Goal: Task Accomplishment & Management: Manage account settings

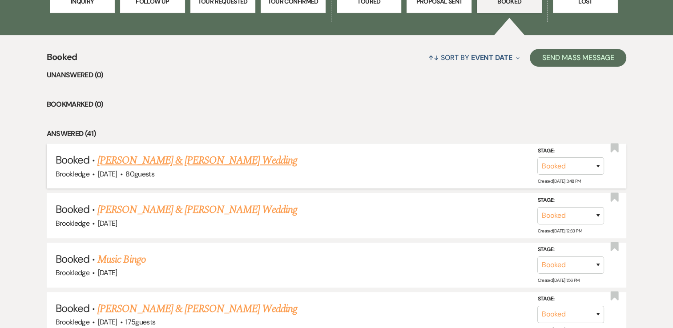
scroll to position [311, 0]
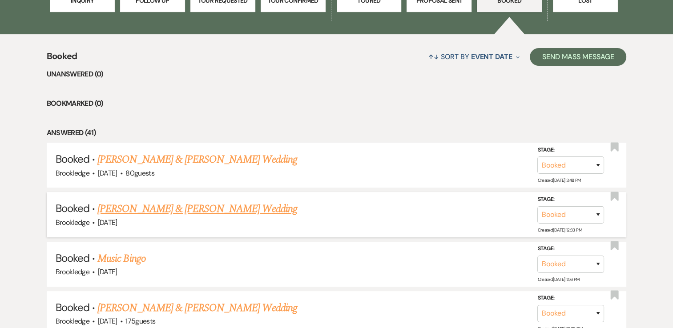
click at [181, 209] on link "[PERSON_NAME] & [PERSON_NAME] Wedding" at bounding box center [196, 209] width 199 height 16
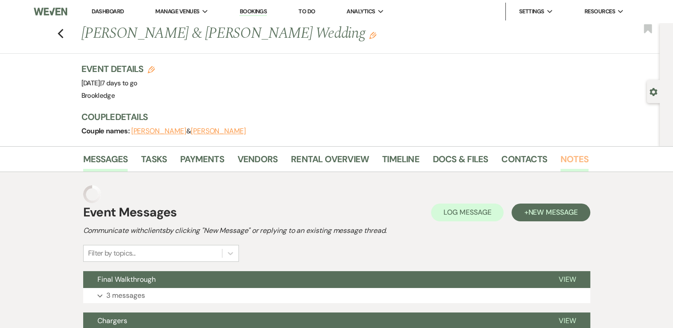
click at [567, 161] on link "Notes" at bounding box center [574, 162] width 28 height 20
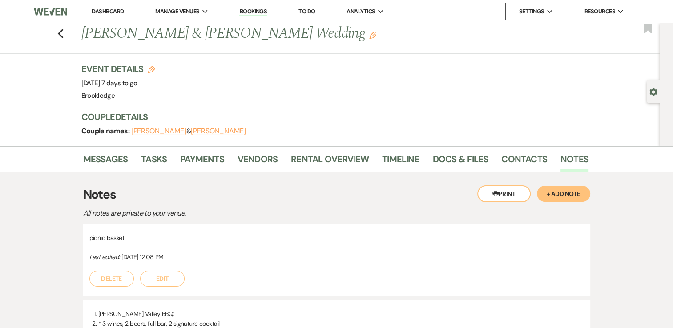
click at [565, 193] on button "+ Add Note" at bounding box center [563, 194] width 53 height 16
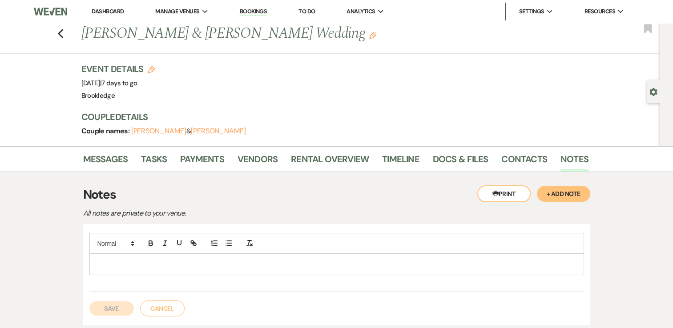
scroll to position [44, 0]
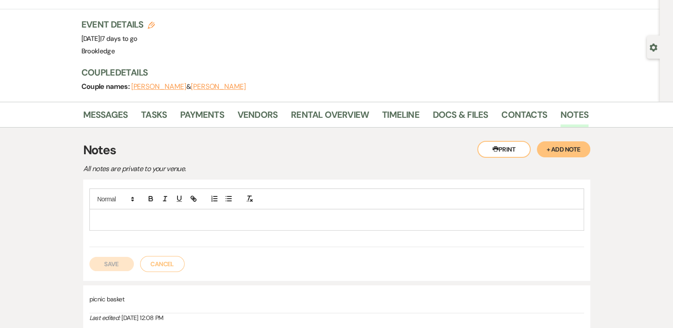
click at [245, 220] on p at bounding box center [336, 220] width 480 height 10
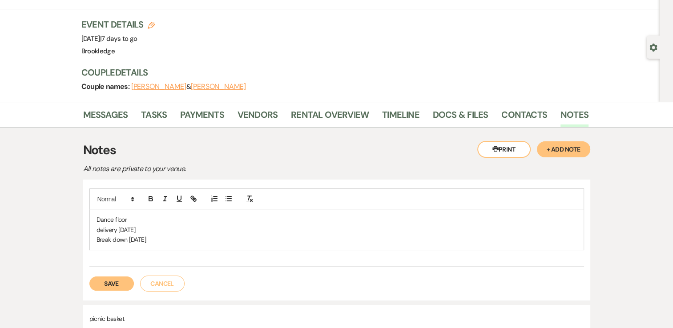
click at [127, 287] on button "Save" at bounding box center [111, 284] width 44 height 14
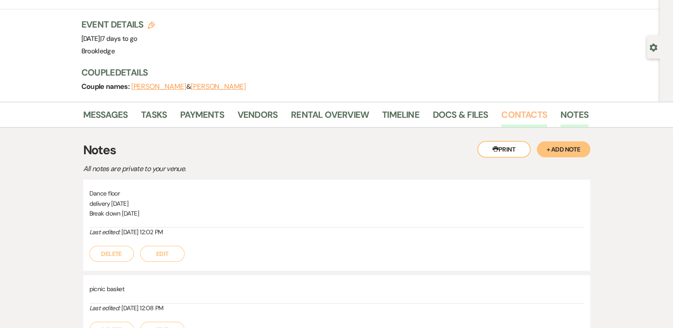
click at [511, 110] on link "Contacts" at bounding box center [524, 118] width 46 height 20
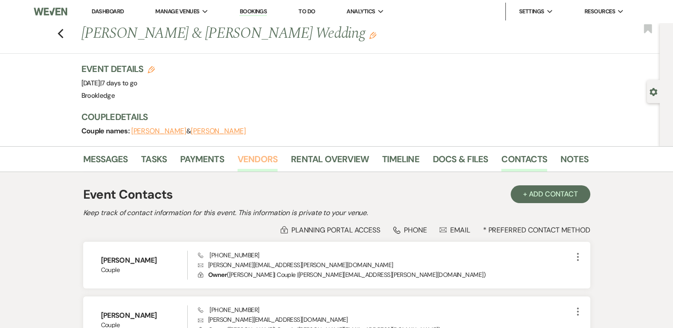
click at [247, 157] on link "Vendors" at bounding box center [257, 162] width 40 height 20
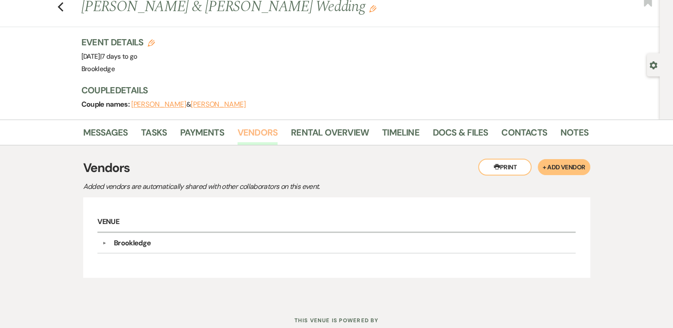
scroll to position [55, 0]
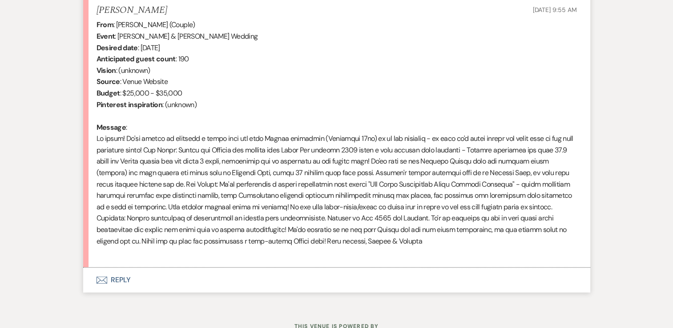
scroll to position [386, 0]
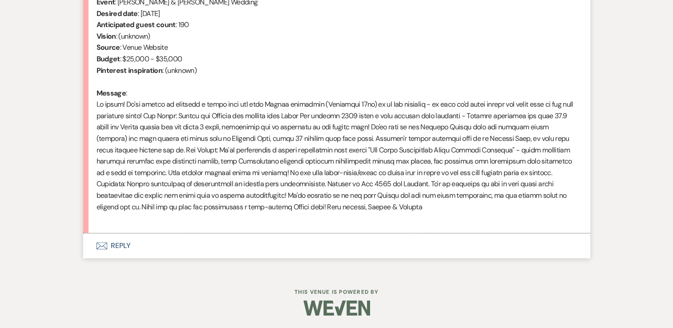
click at [128, 246] on button "Envelope Reply" at bounding box center [336, 245] width 507 height 25
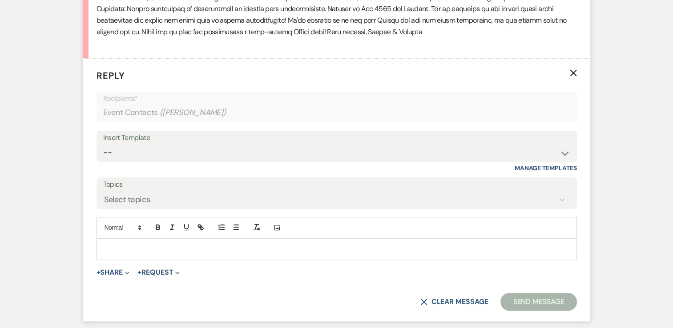
scroll to position [564, 0]
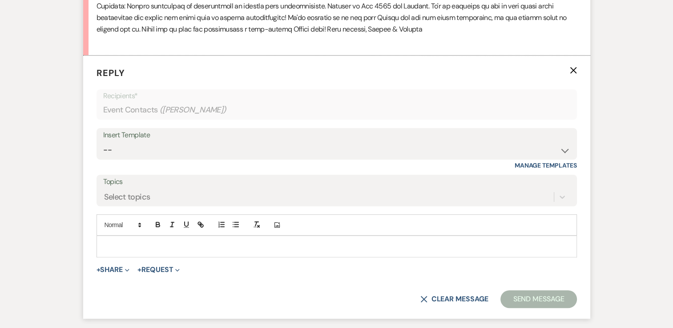
click at [138, 243] on p at bounding box center [337, 246] width 466 height 10
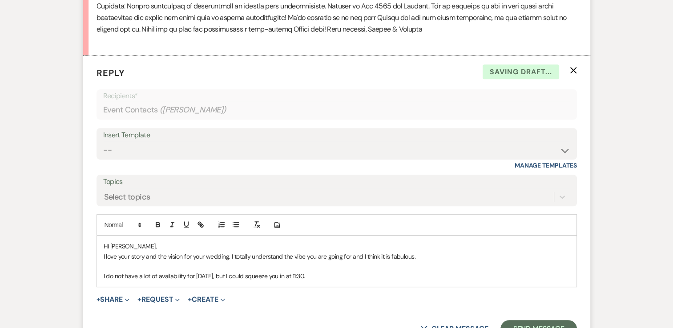
click at [339, 277] on p "I do not have a lot of availability for [DATE], but I could squeeze you in at 1…" at bounding box center [337, 276] width 466 height 10
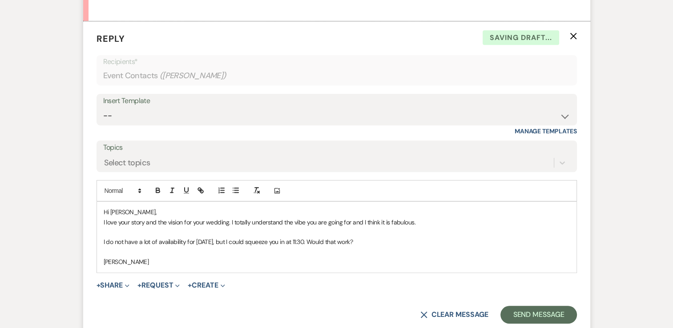
scroll to position [653, 0]
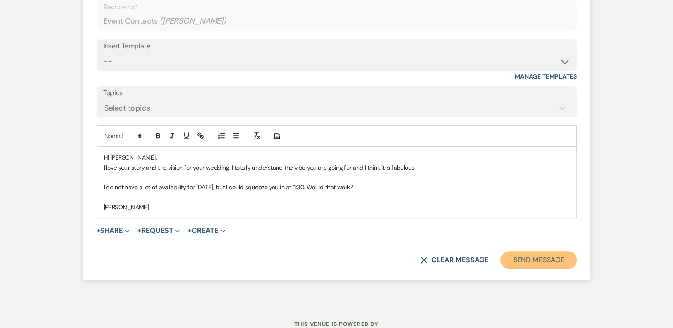
click at [539, 253] on button "Send Message" at bounding box center [538, 260] width 76 height 18
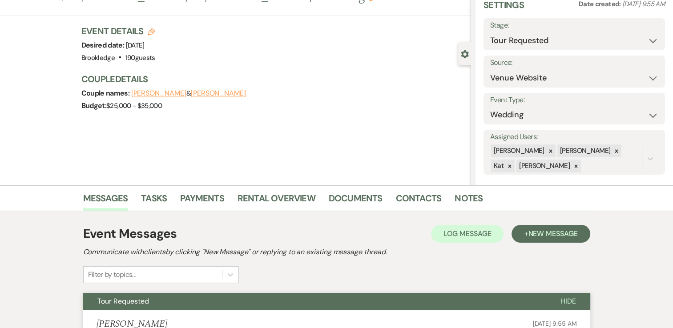
scroll to position [0, 0]
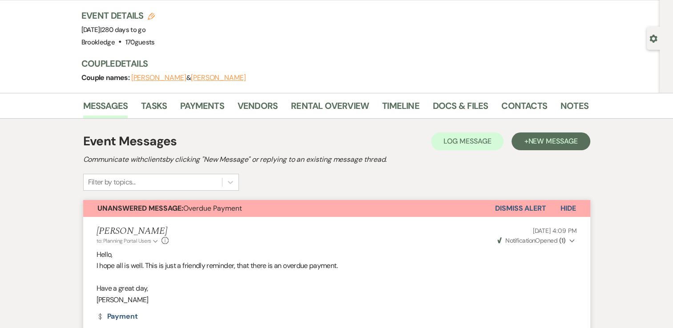
scroll to position [52, 0]
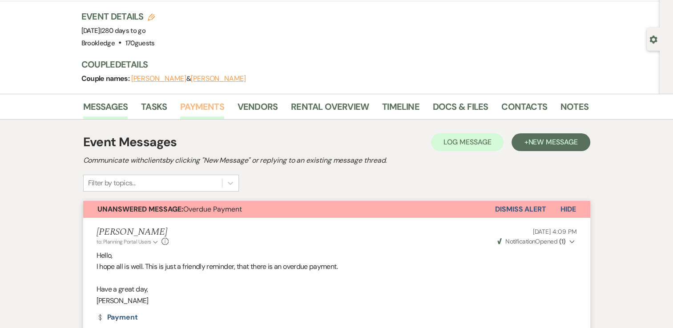
click at [196, 108] on link "Payments" at bounding box center [202, 110] width 44 height 20
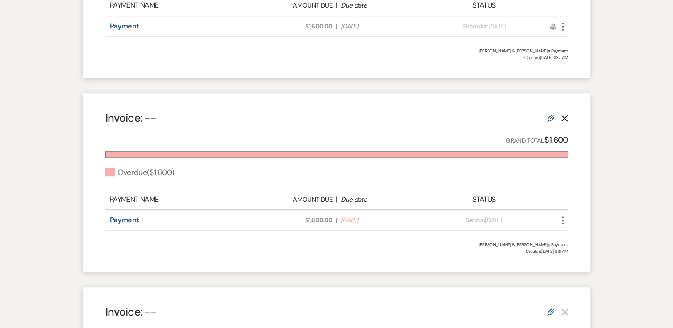
scroll to position [534, 0]
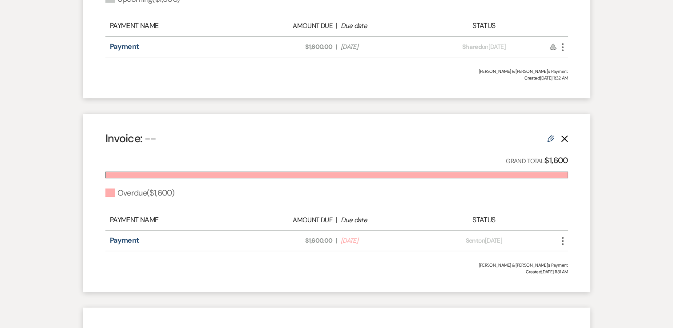
click at [549, 140] on icon "Edit" at bounding box center [550, 138] width 7 height 7
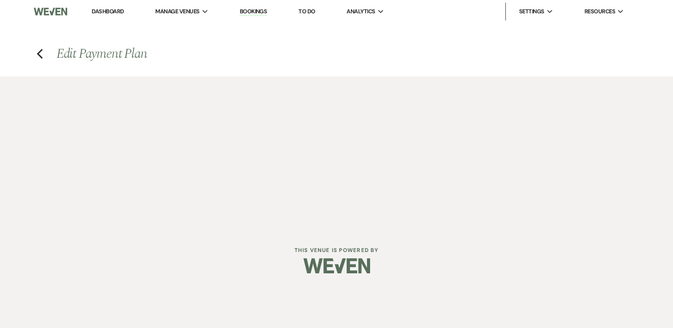
select select "2"
select select "percentage"
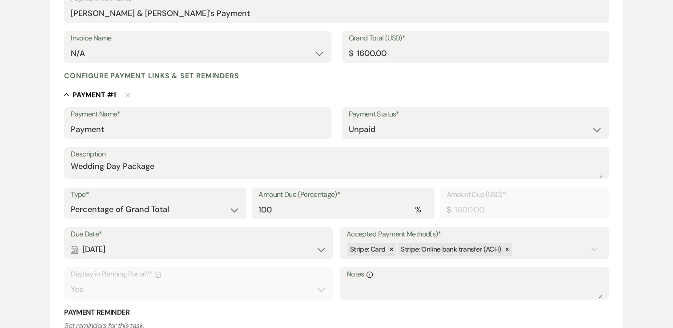
scroll to position [178, 0]
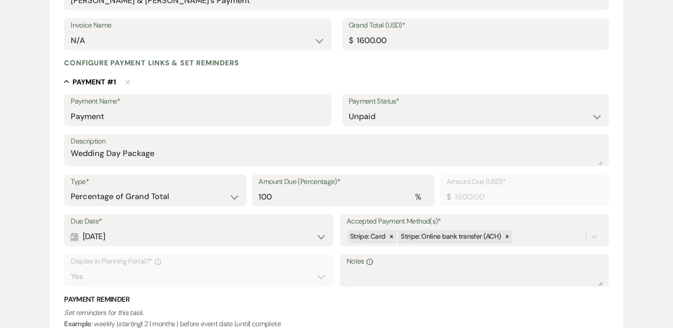
click at [117, 236] on div "Calendar Aug 20, 2025 Expand" at bounding box center [199, 236] width 256 height 17
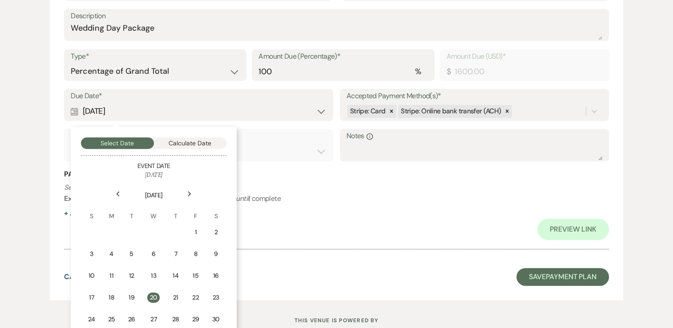
scroll to position [311, 0]
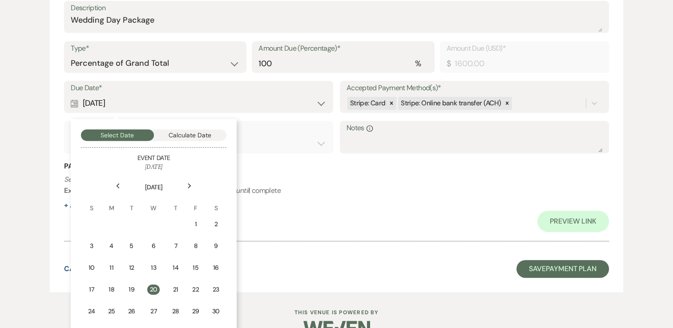
click at [192, 185] on div "Next" at bounding box center [189, 186] width 14 height 14
click at [192, 186] on div "Next" at bounding box center [189, 186] width 14 height 14
click at [189, 185] on icon "Next" at bounding box center [189, 185] width 4 height 5
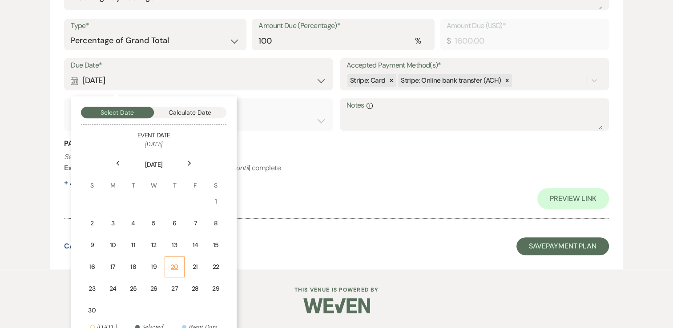
scroll to position [345, 0]
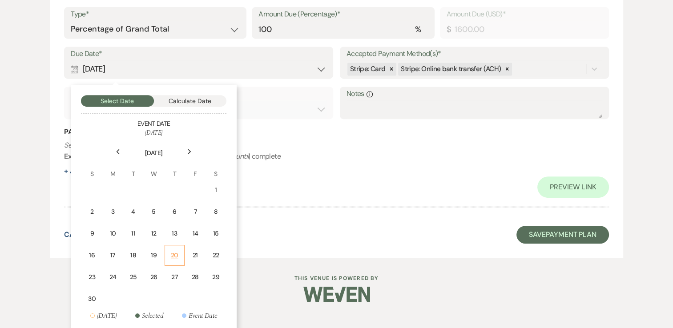
click at [177, 253] on div "20" at bounding box center [174, 255] width 8 height 9
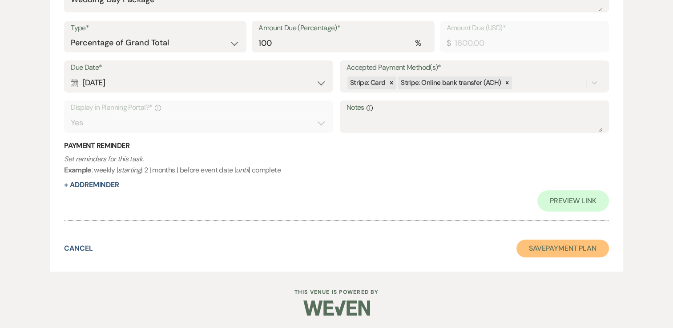
click at [582, 243] on button "Save Payment Plan" at bounding box center [562, 249] width 92 height 18
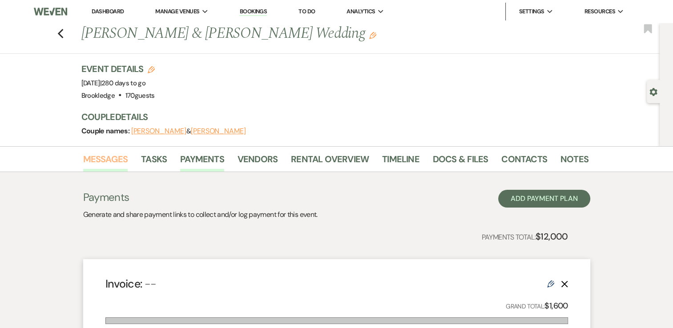
click at [119, 156] on link "Messages" at bounding box center [105, 162] width 45 height 20
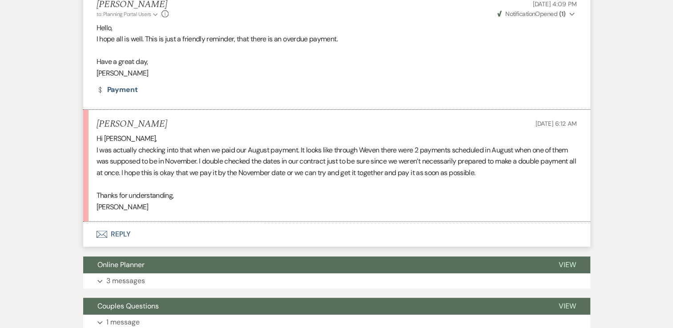
scroll to position [407, 0]
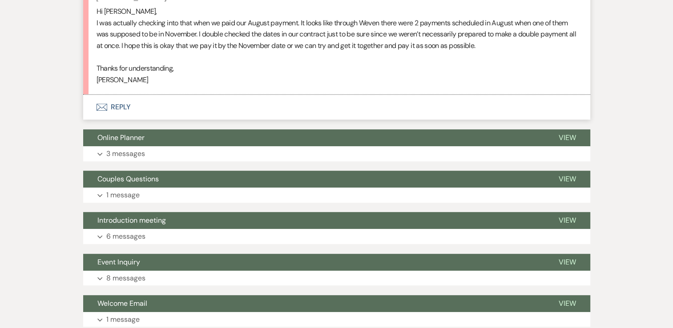
click at [124, 109] on button "Envelope Reply" at bounding box center [336, 107] width 507 height 25
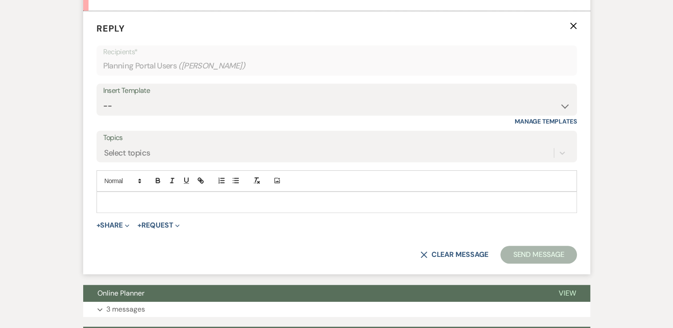
scroll to position [496, 0]
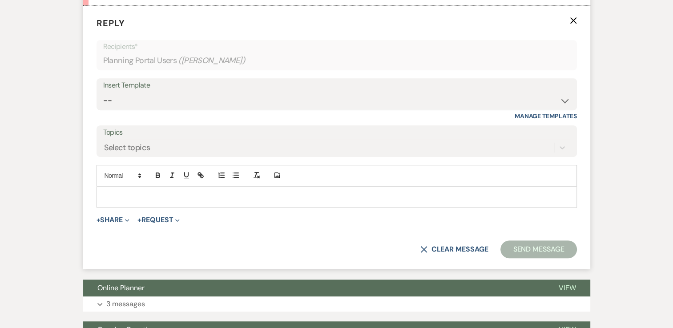
click at [213, 193] on p at bounding box center [337, 197] width 466 height 10
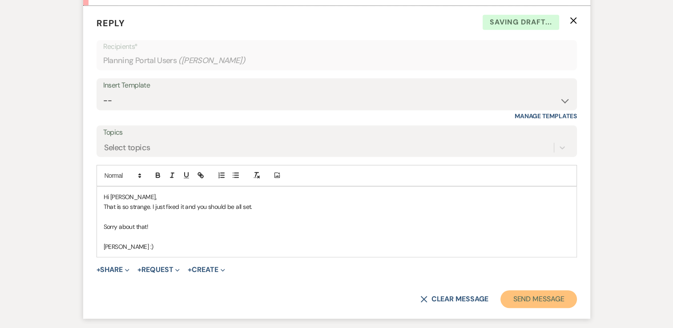
click at [545, 305] on button "Send Message" at bounding box center [538, 299] width 76 height 18
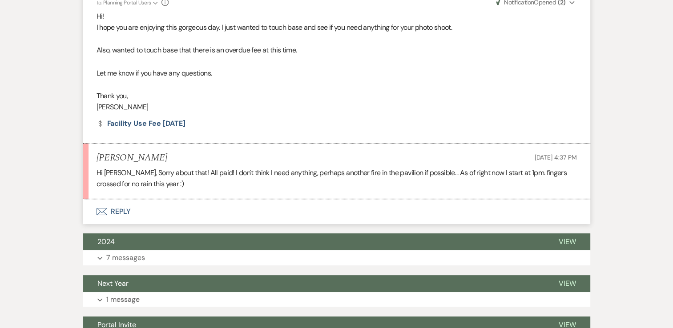
click at [117, 211] on button "Envelope Reply" at bounding box center [336, 211] width 507 height 25
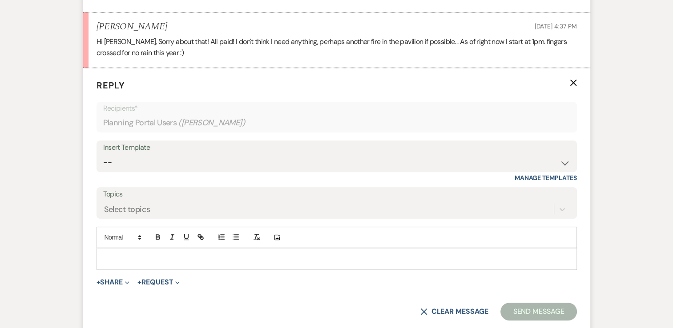
scroll to position [470, 0]
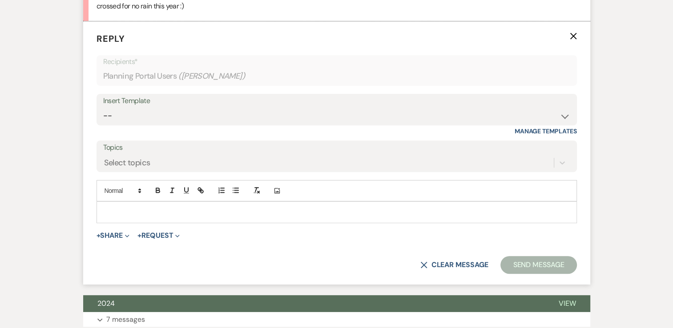
click at [180, 211] on p at bounding box center [337, 212] width 466 height 10
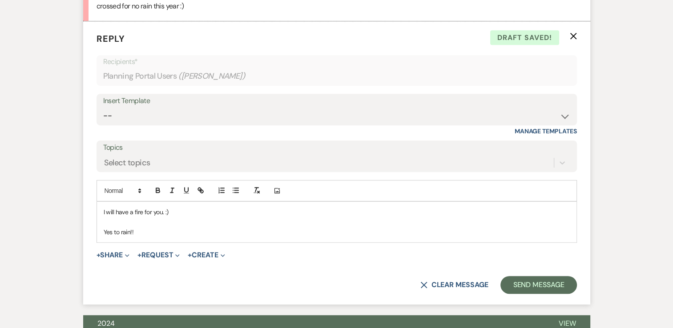
click at [118, 232] on p "Yes to rain!!" at bounding box center [337, 232] width 466 height 10
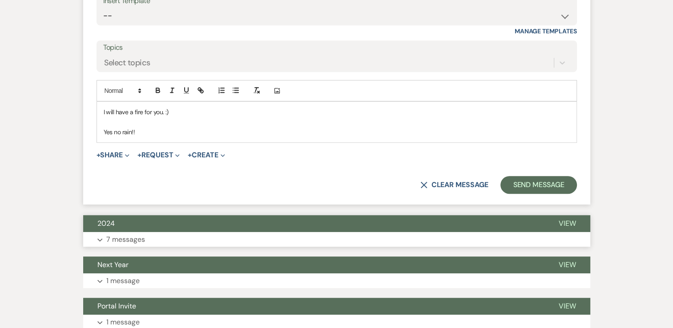
scroll to position [578, 0]
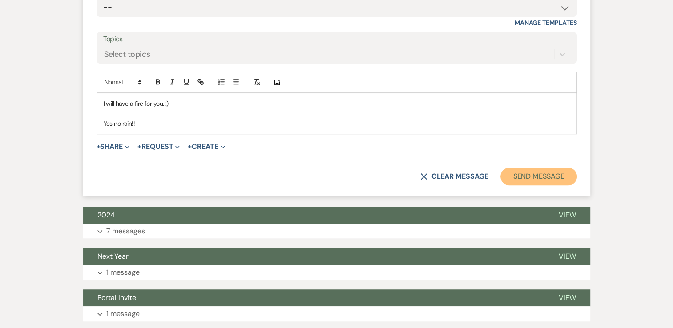
click at [539, 179] on button "Send Message" at bounding box center [538, 177] width 76 height 18
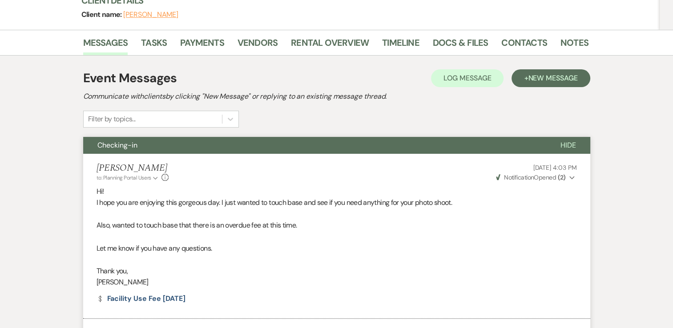
scroll to position [0, 0]
